Goal: Information Seeking & Learning: Learn about a topic

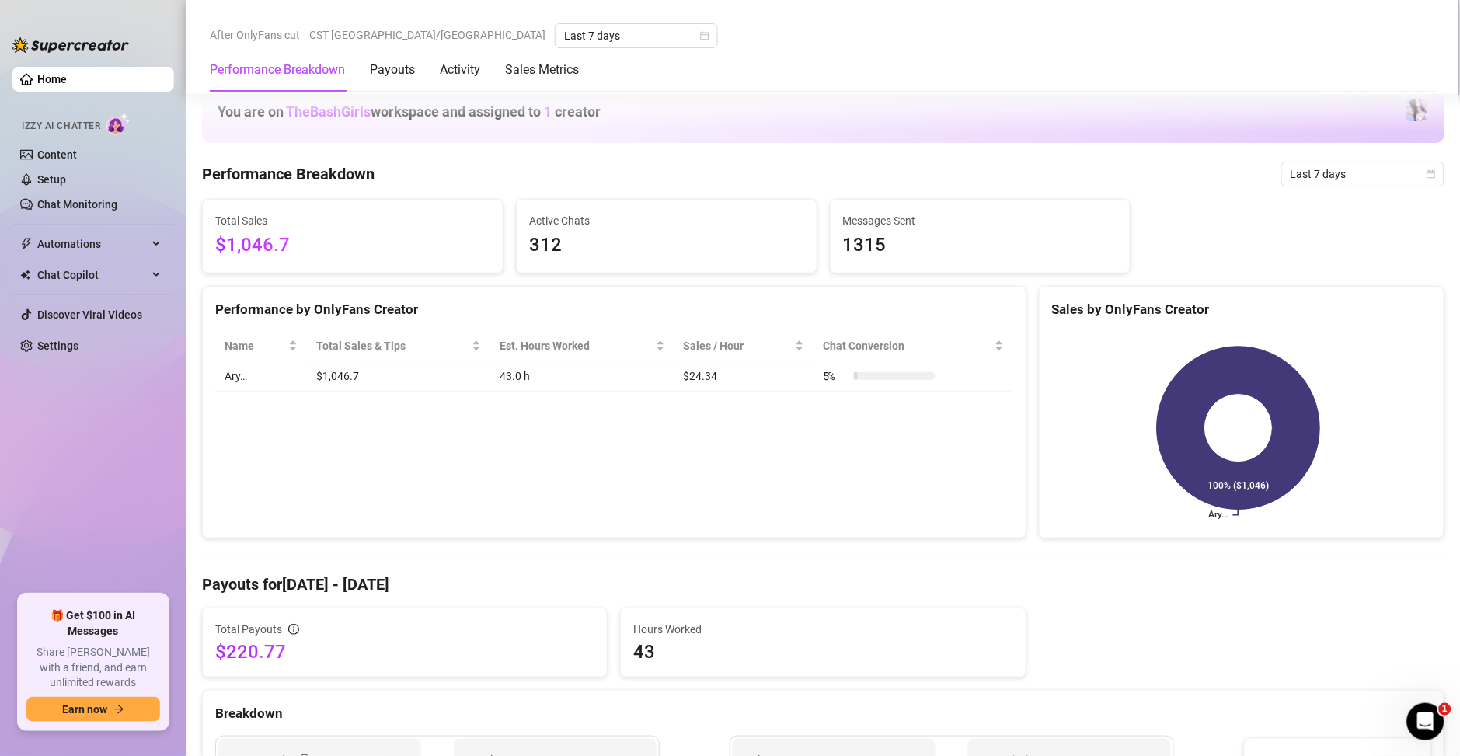
scroll to position [783, 0]
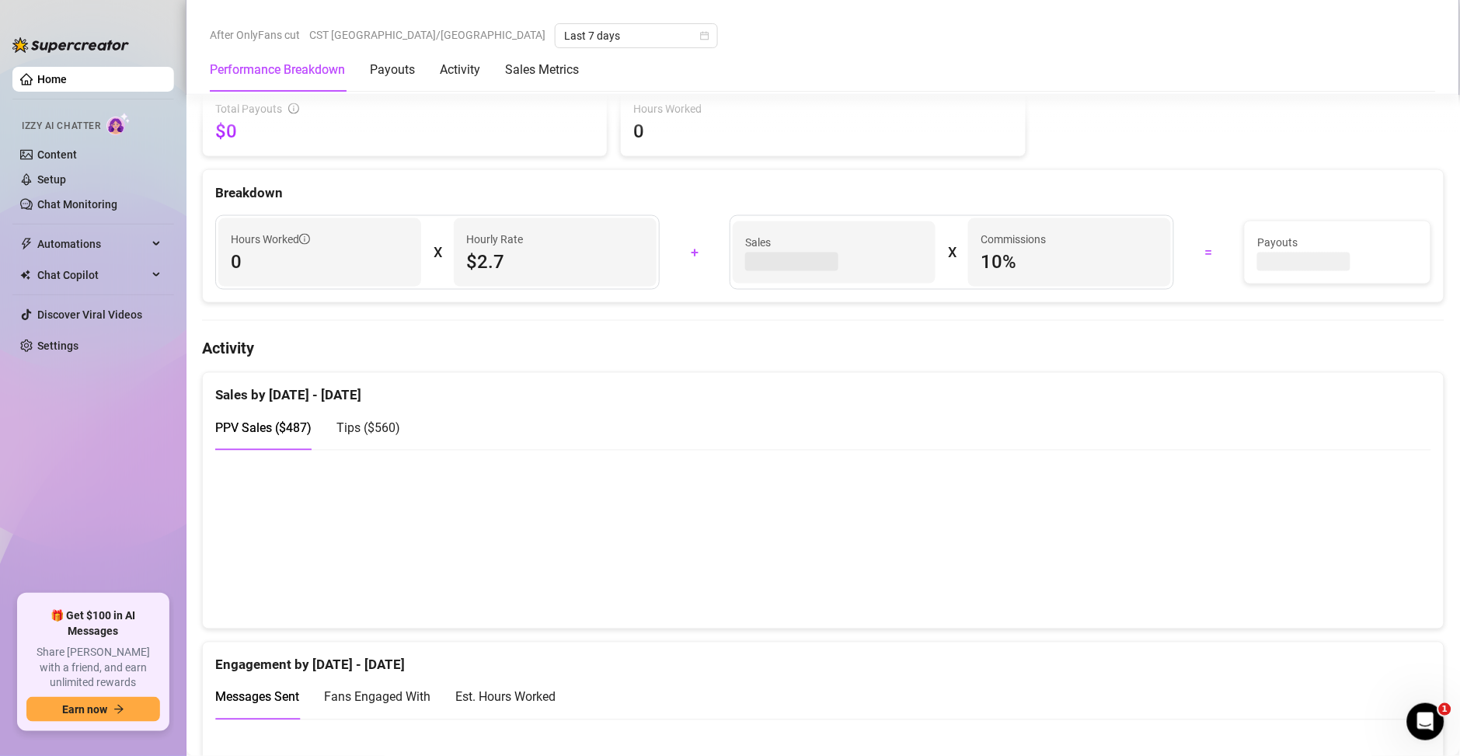
scroll to position [783, 0]
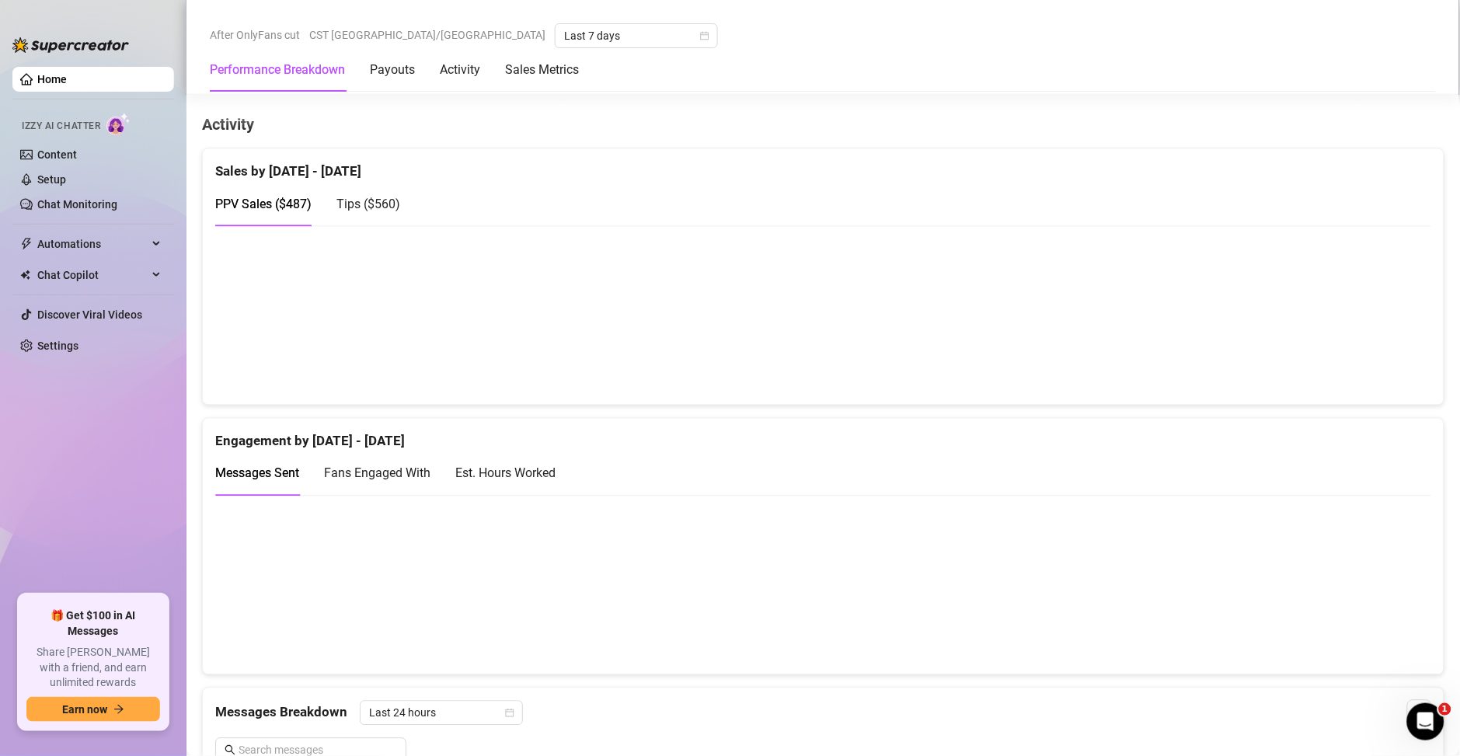
click at [514, 455] on div "Est. Hours Worked" at bounding box center [505, 473] width 100 height 44
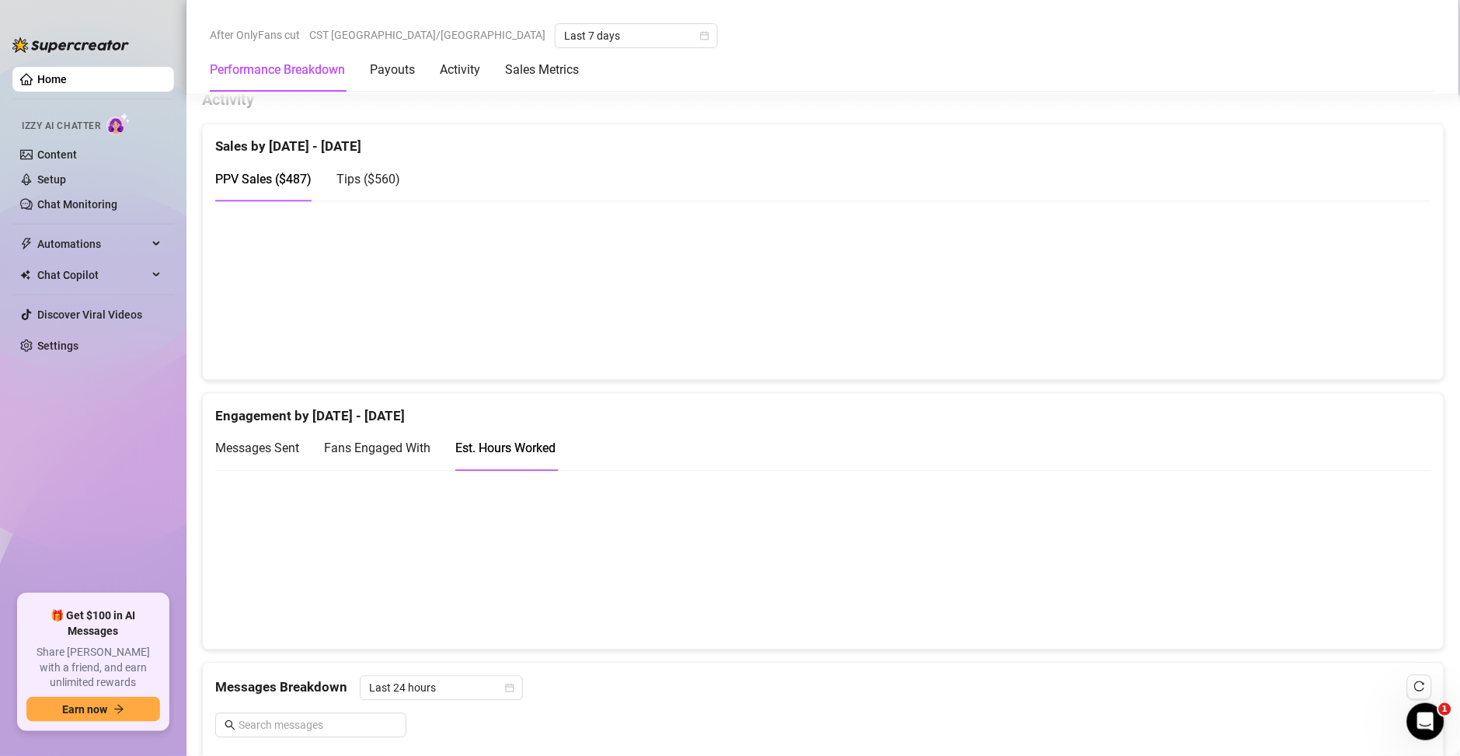
scroll to position [744, 0]
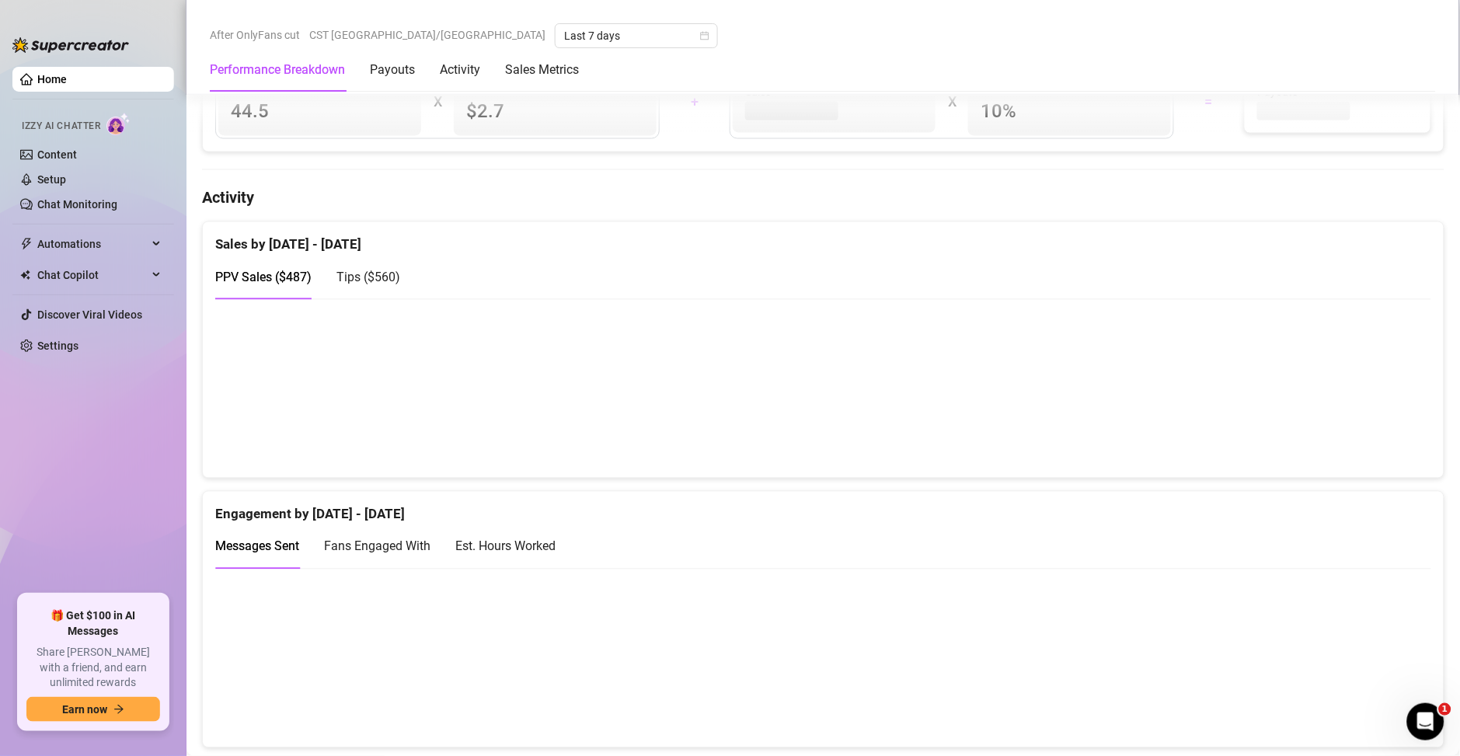
scroll to position [866, 0]
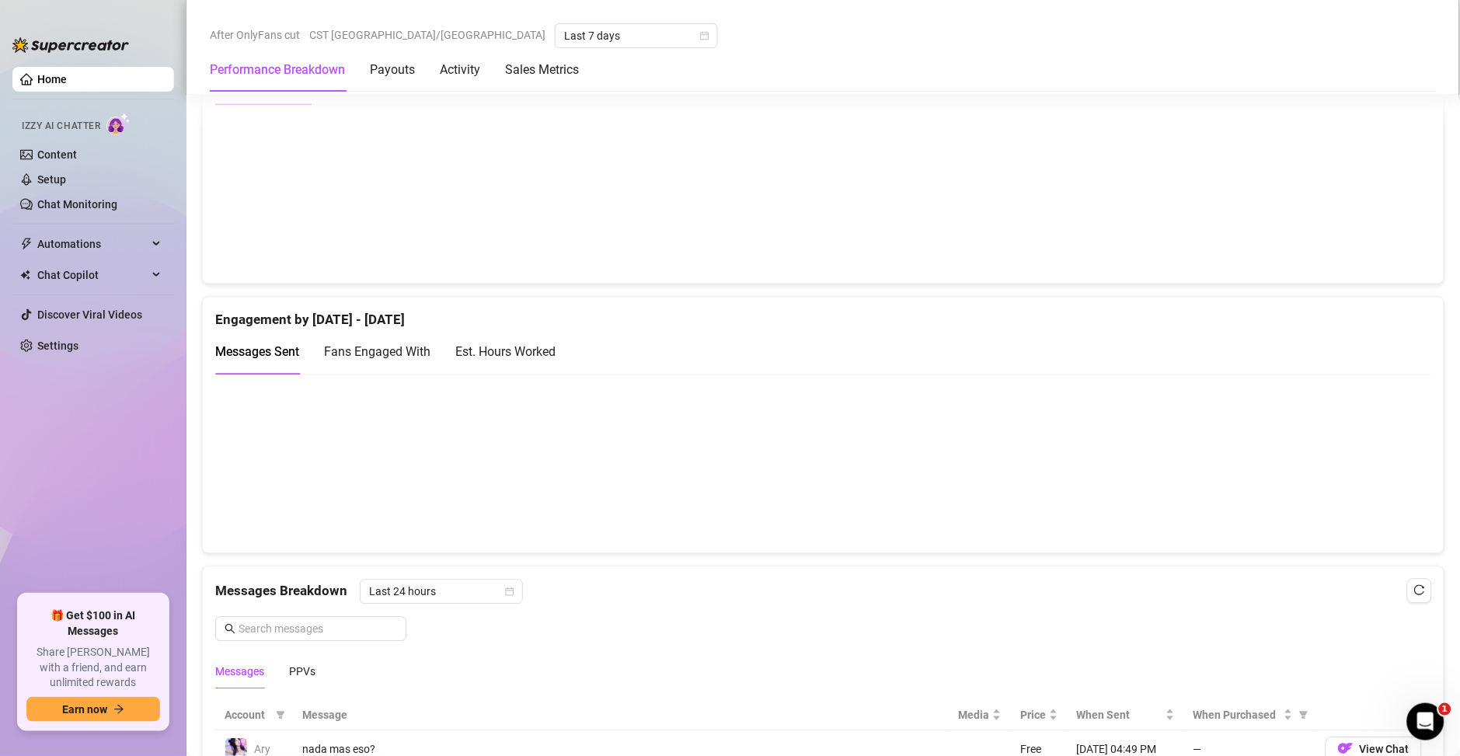
click at [549, 350] on div "Est. Hours Worked" at bounding box center [505, 351] width 100 height 19
click at [949, 607] on div "Messages Breakdown Last 24 hours Messages PPVs" at bounding box center [823, 634] width 1216 height 110
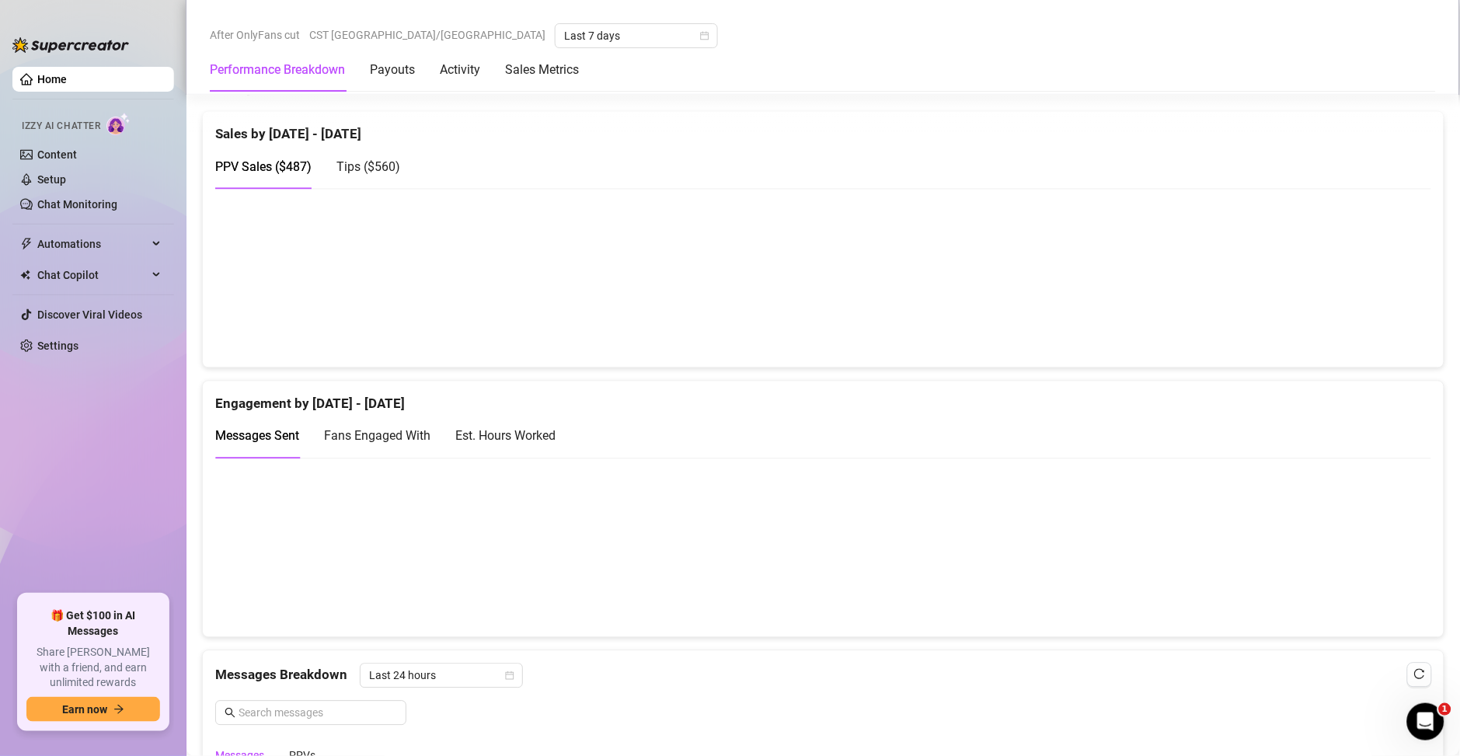
scroll to position [783, 0]
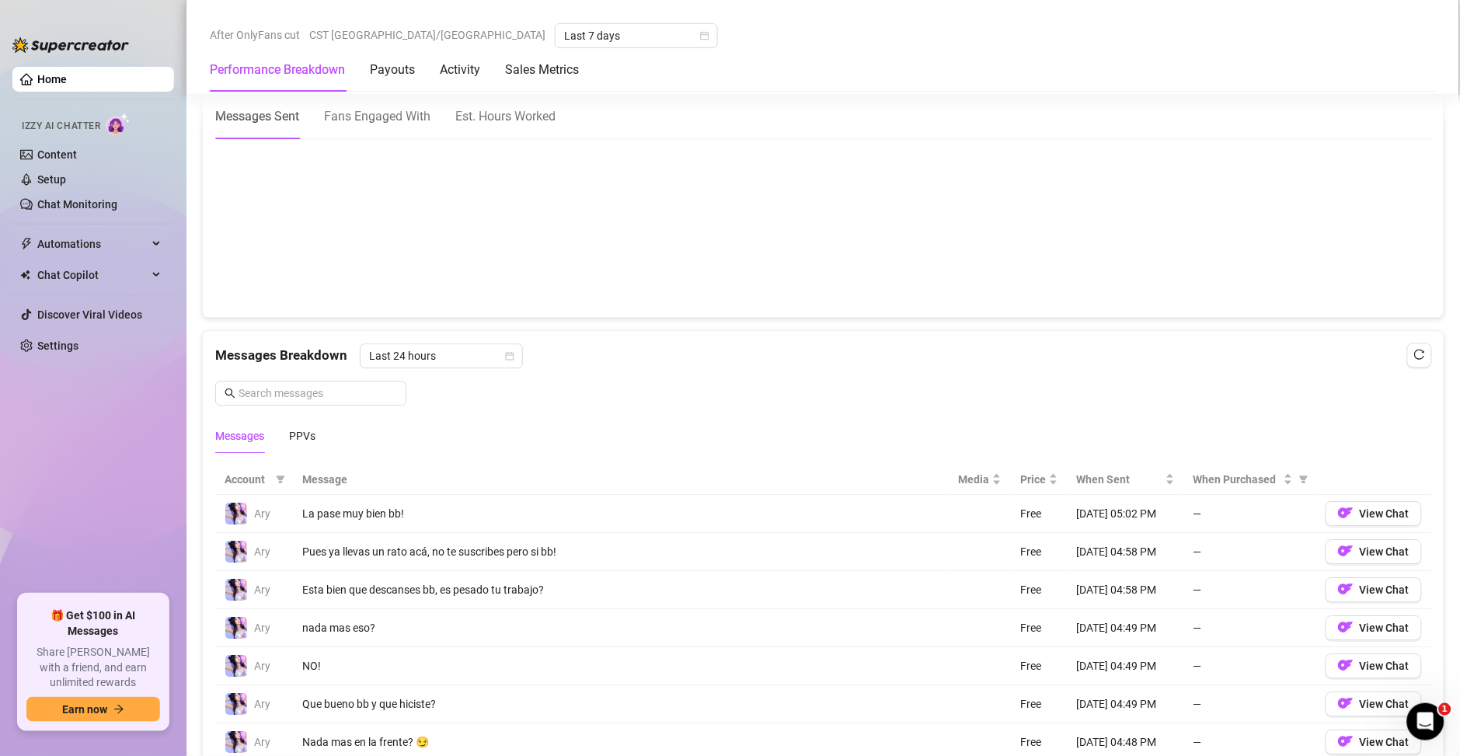
scroll to position [1079, 0]
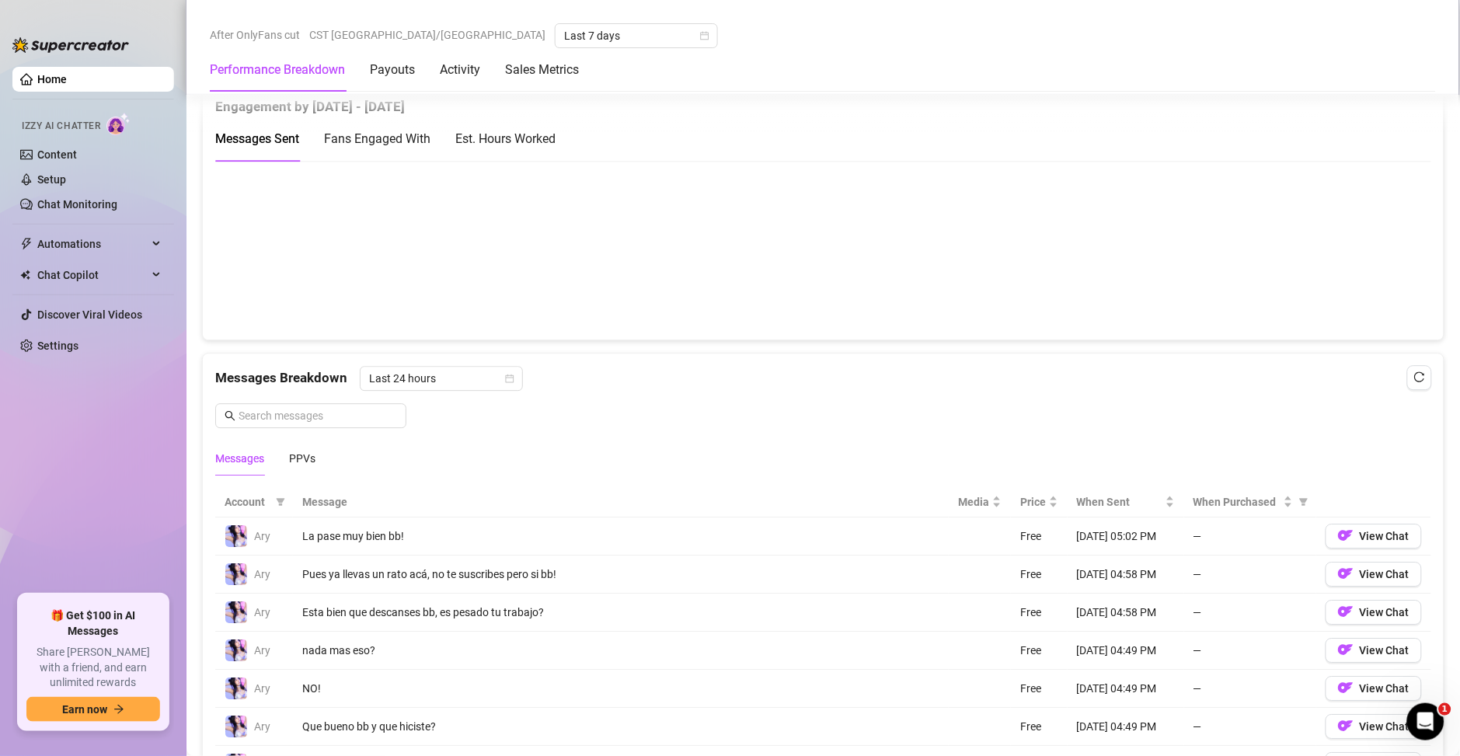
click at [495, 145] on div "Est. Hours Worked" at bounding box center [505, 138] width 100 height 19
